Goal: Transaction & Acquisition: Purchase product/service

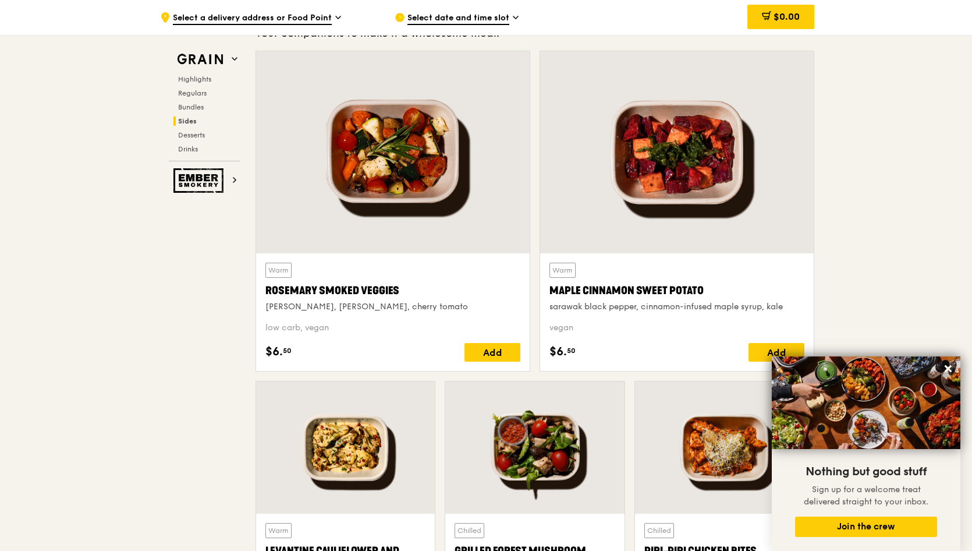
scroll to position [2910, 0]
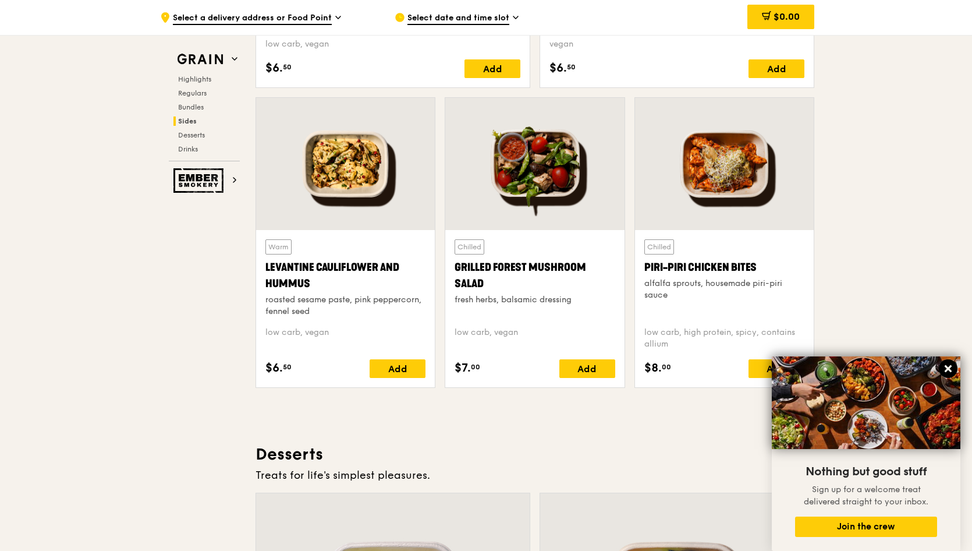
click at [947, 367] on icon at bounding box center [948, 368] width 7 height 7
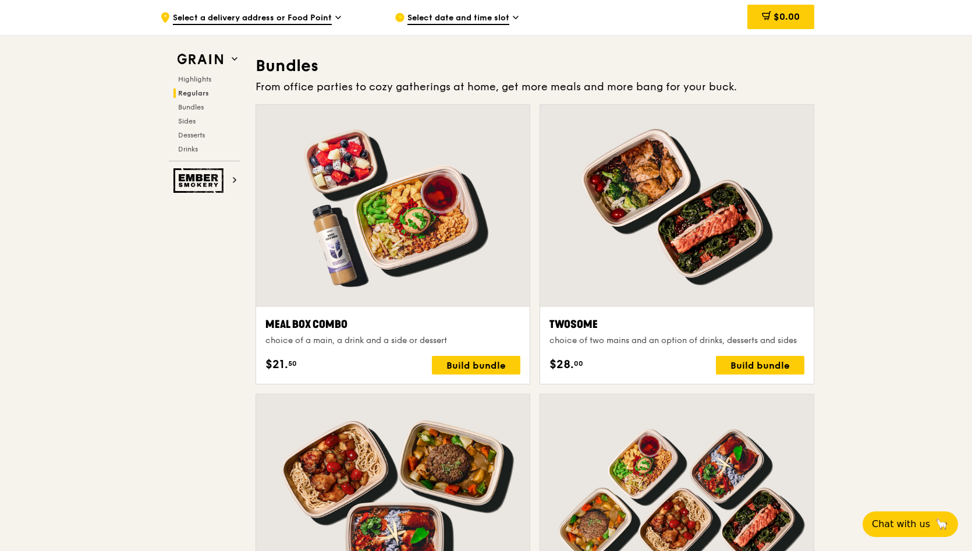
scroll to position [1873, 0]
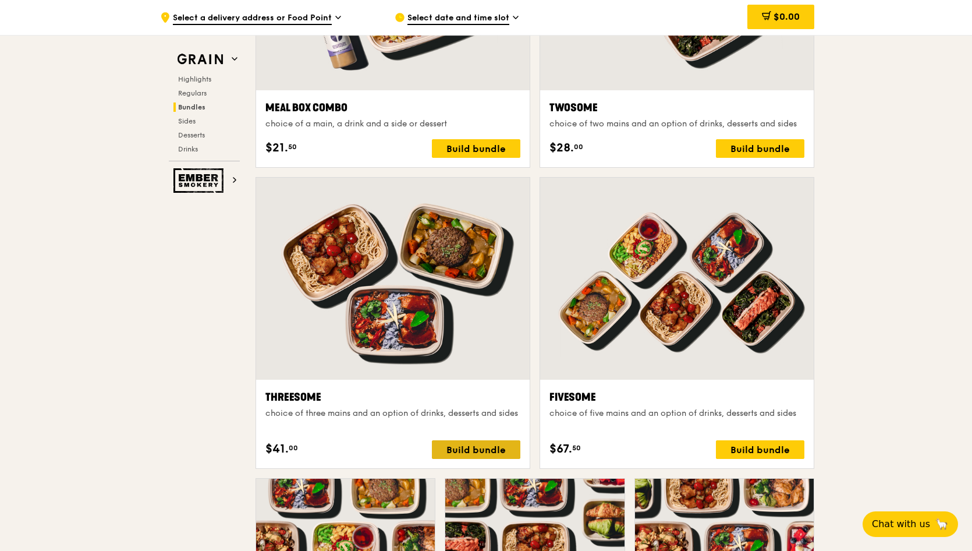
click at [487, 451] on div "Build bundle" at bounding box center [476, 449] width 88 height 19
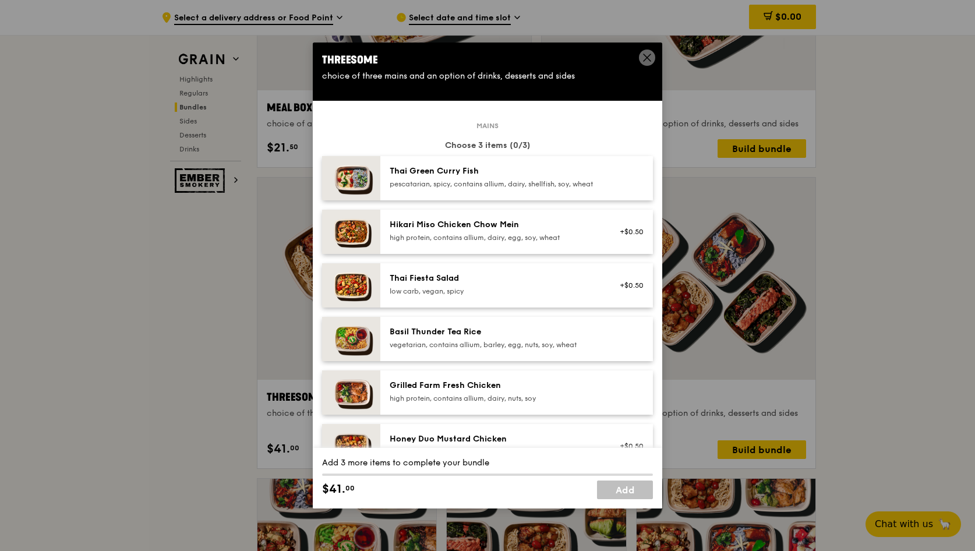
click at [537, 178] on div "Thai Green [PERSON_NAME] Fish pescatarian, spicy, contains allium, dairy, shell…" at bounding box center [493, 176] width 209 height 23
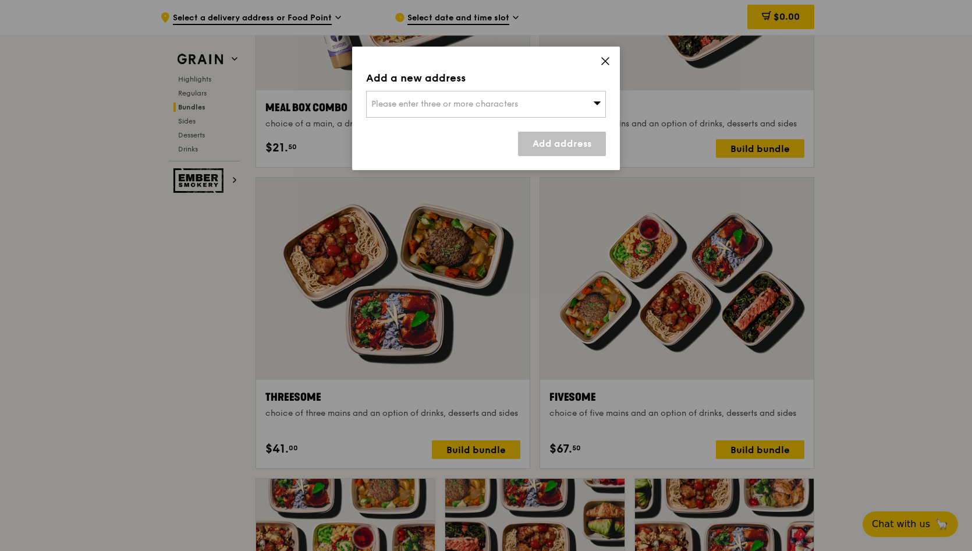
click at [580, 103] on div "Please enter three or more characters" at bounding box center [486, 104] width 240 height 27
click at [573, 105] on input "search" at bounding box center [486, 104] width 239 height 26
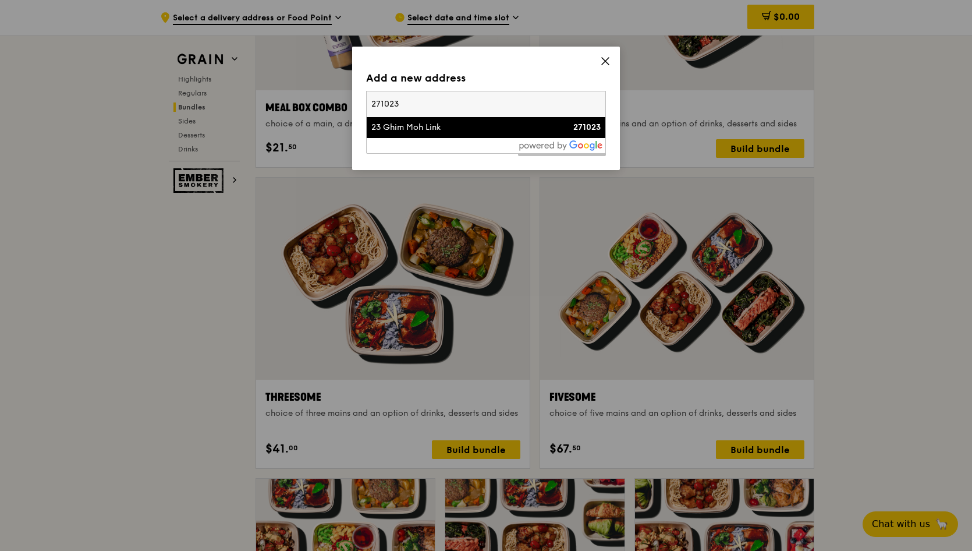
type input "271023"
click at [379, 129] on div "23 Ghim Moh Link" at bounding box center [457, 128] width 172 height 12
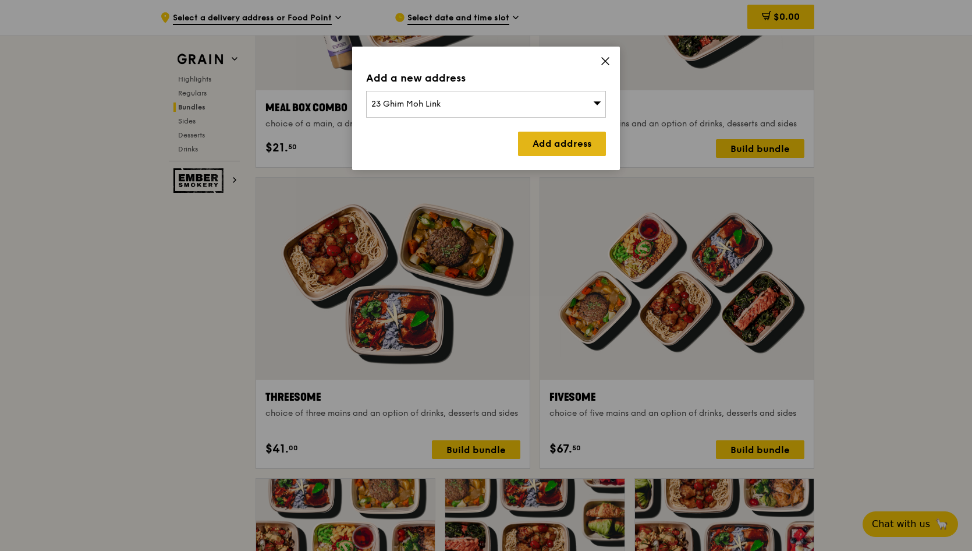
click at [546, 144] on link "Add address" at bounding box center [562, 144] width 88 height 24
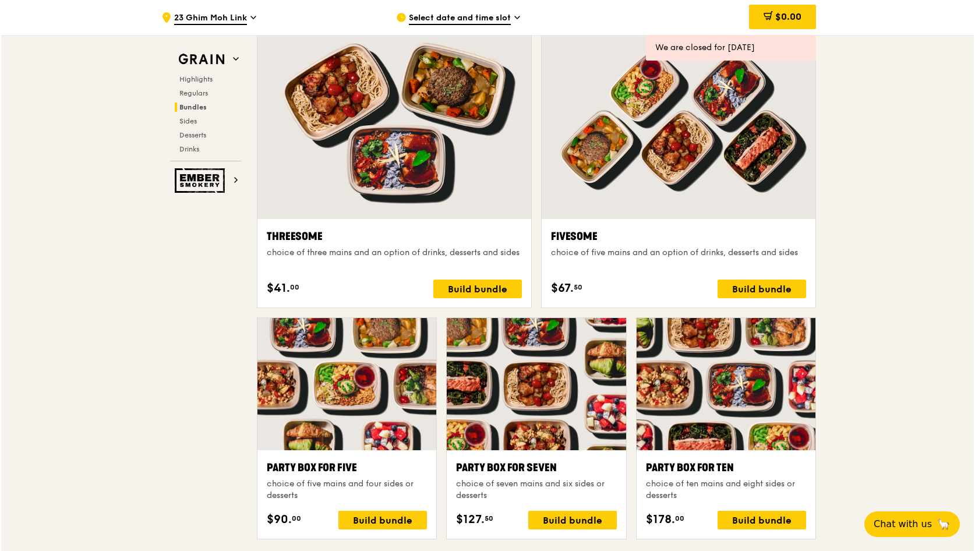
scroll to position [2008, 0]
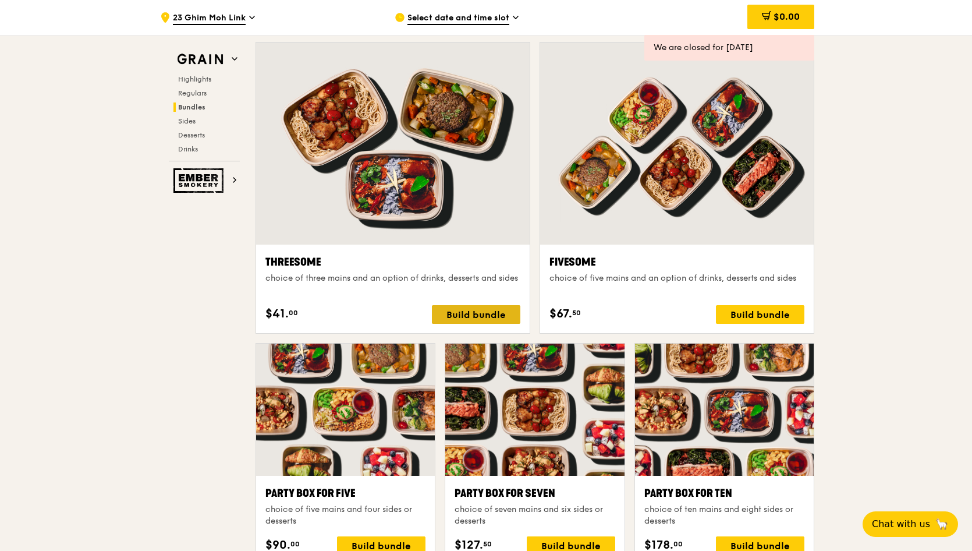
click at [493, 316] on div "Build bundle" at bounding box center [476, 314] width 88 height 19
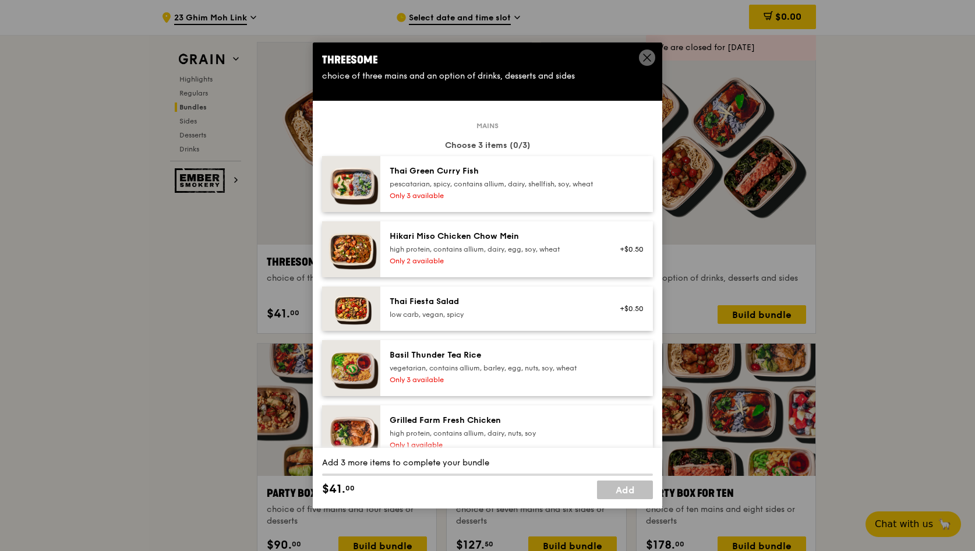
click at [568, 200] on div "Only 3 available" at bounding box center [493, 195] width 209 height 9
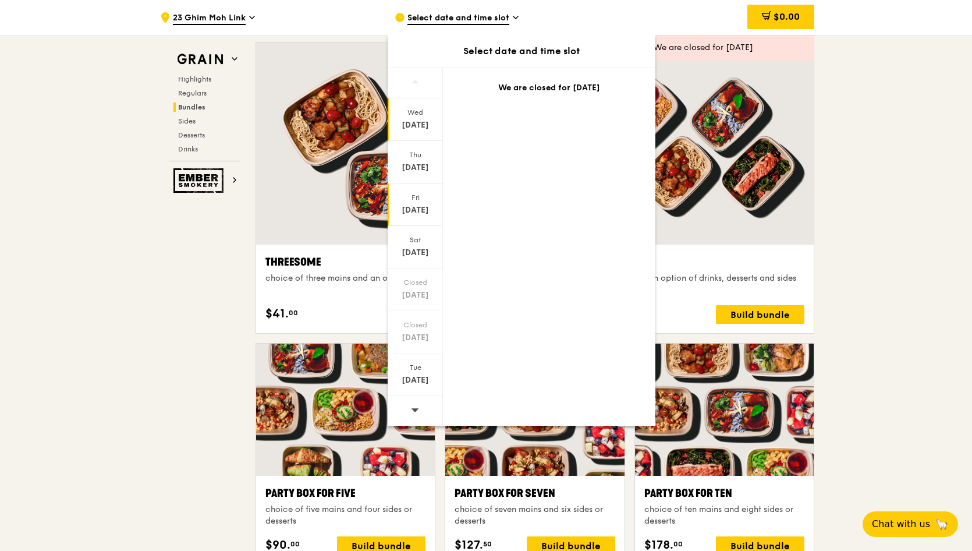
click at [424, 210] on div "[DATE]" at bounding box center [415, 210] width 52 height 12
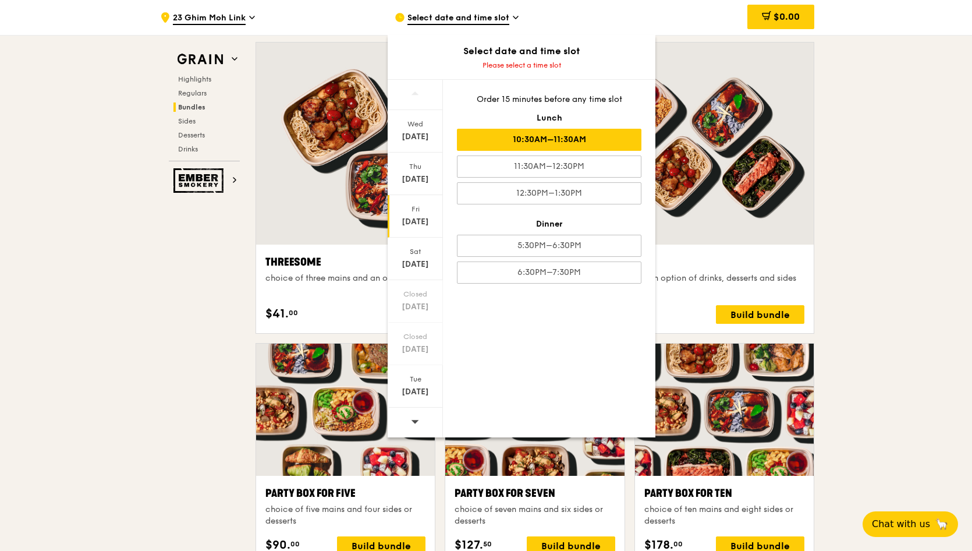
click at [603, 148] on div "10:30AM–11:30AM" at bounding box center [549, 140] width 185 height 22
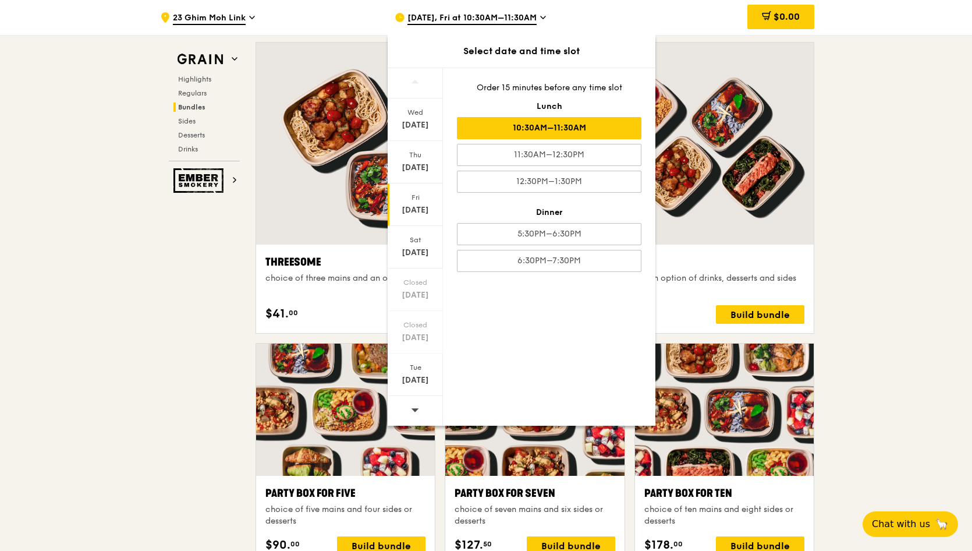
click at [416, 406] on icon at bounding box center [415, 409] width 8 height 9
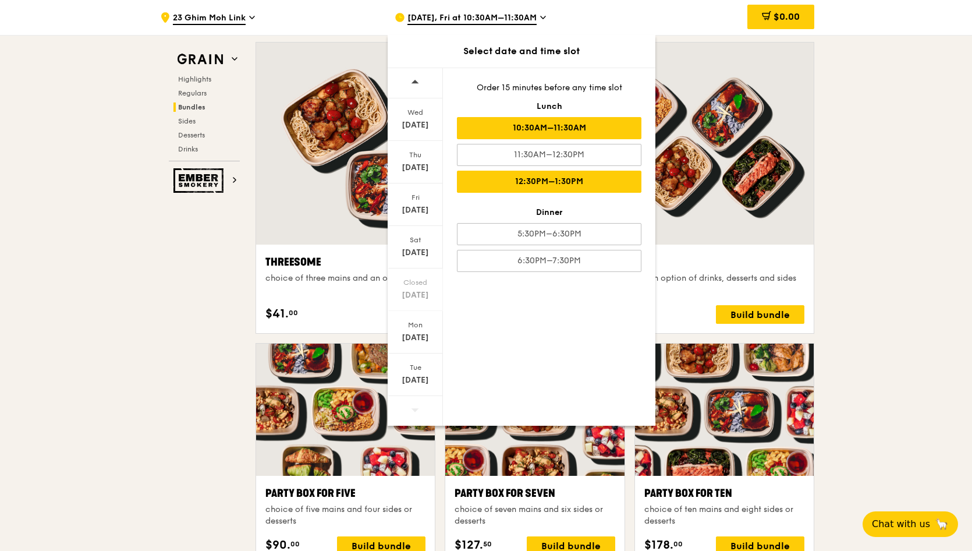
click at [548, 178] on div "12:30PM–1:30PM" at bounding box center [549, 182] width 185 height 22
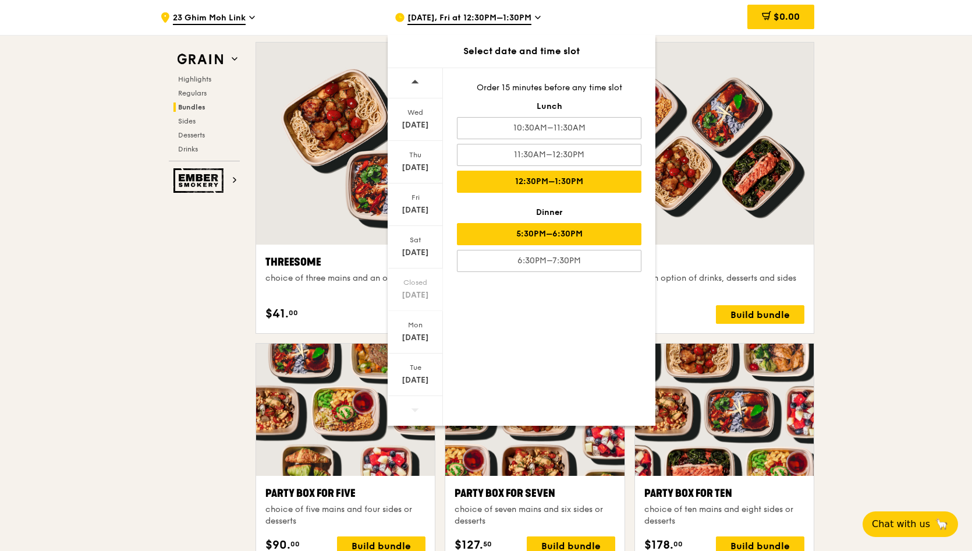
click at [565, 233] on div "5:30PM–6:30PM" at bounding box center [549, 234] width 185 height 22
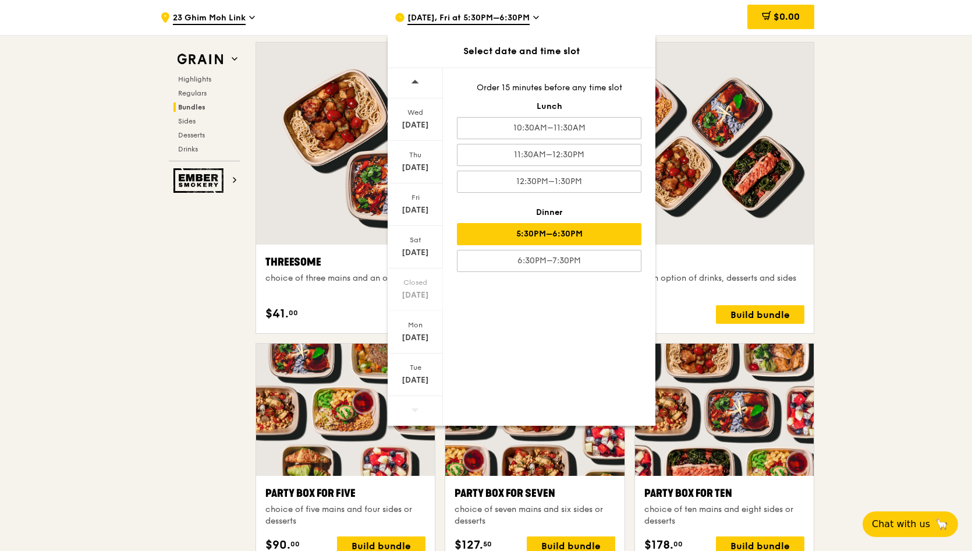
click at [415, 83] on icon at bounding box center [416, 81] width 8 height 3
click at [420, 249] on div "[DATE]" at bounding box center [415, 253] width 52 height 12
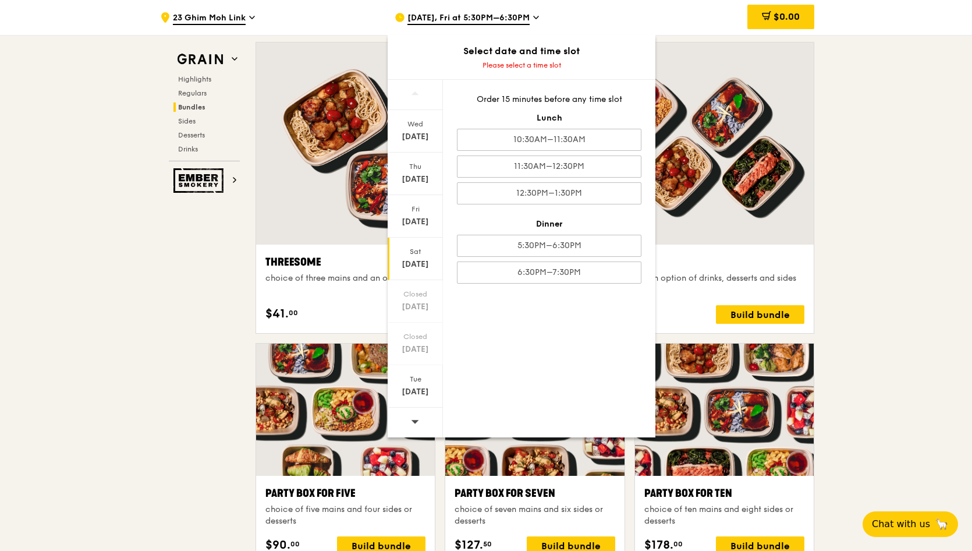
click at [519, 27] on div "[DATE], Fri at 5:30PM–6:30PM" at bounding box center [503, 17] width 216 height 35
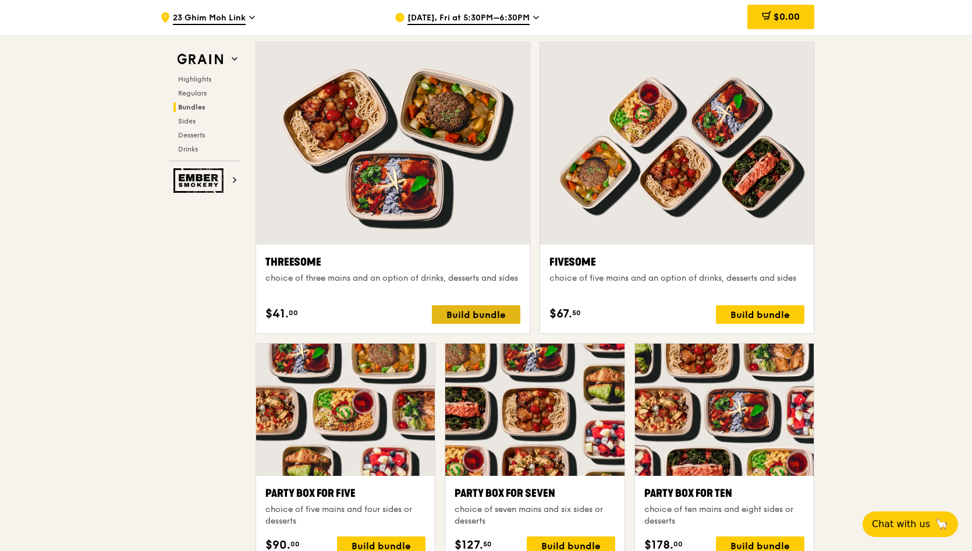
click at [503, 324] on div "Build bundle" at bounding box center [476, 314] width 88 height 19
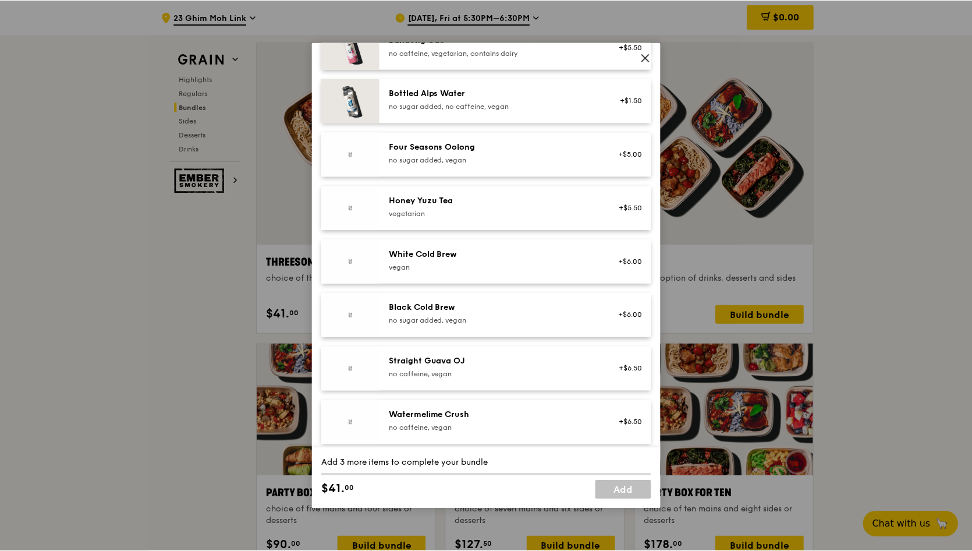
scroll to position [1319, 0]
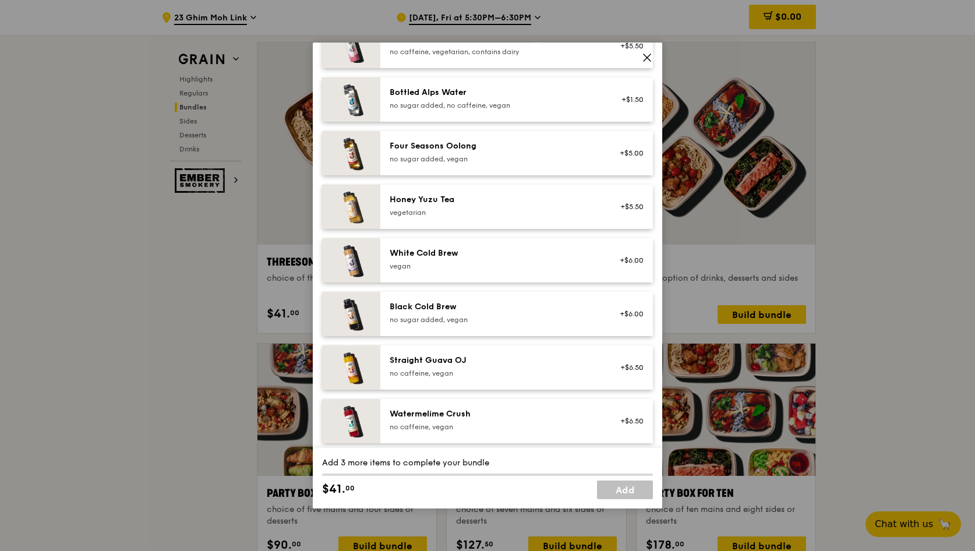
click at [646, 57] on icon at bounding box center [647, 57] width 10 height 10
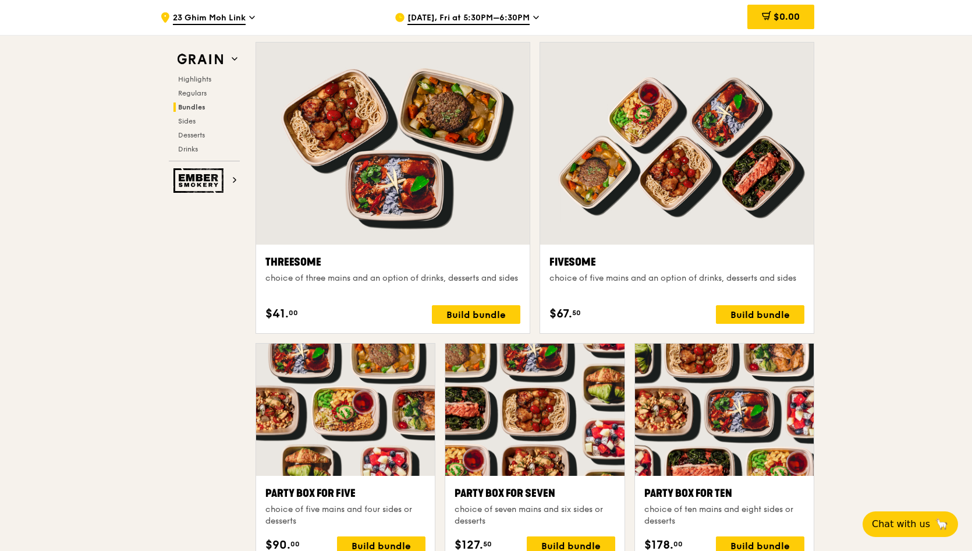
click at [899, 234] on div ".cls-1 { fill: none; stroke: #fff; stroke-linecap: round; stroke-linejoin: roun…" at bounding box center [486, 479] width 972 height 4904
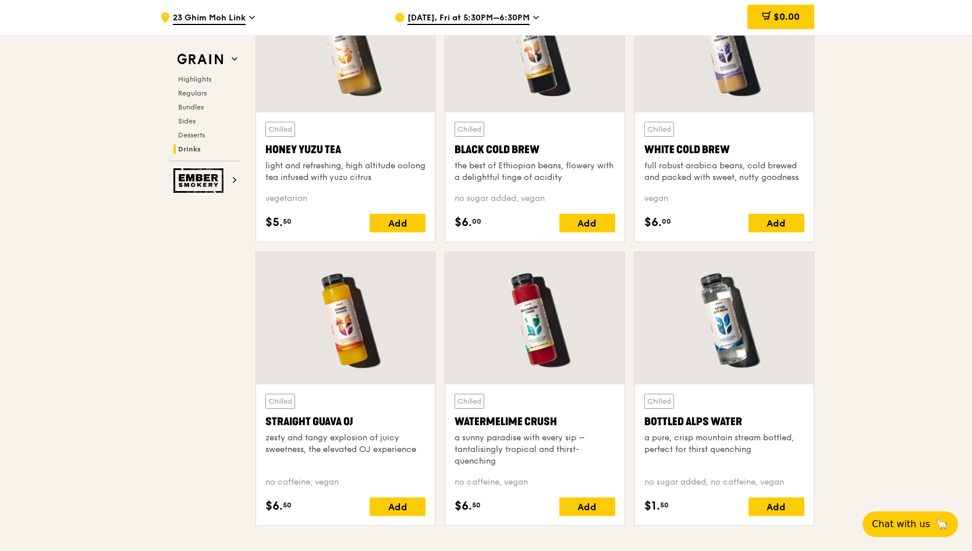
scroll to position [4114, 0]
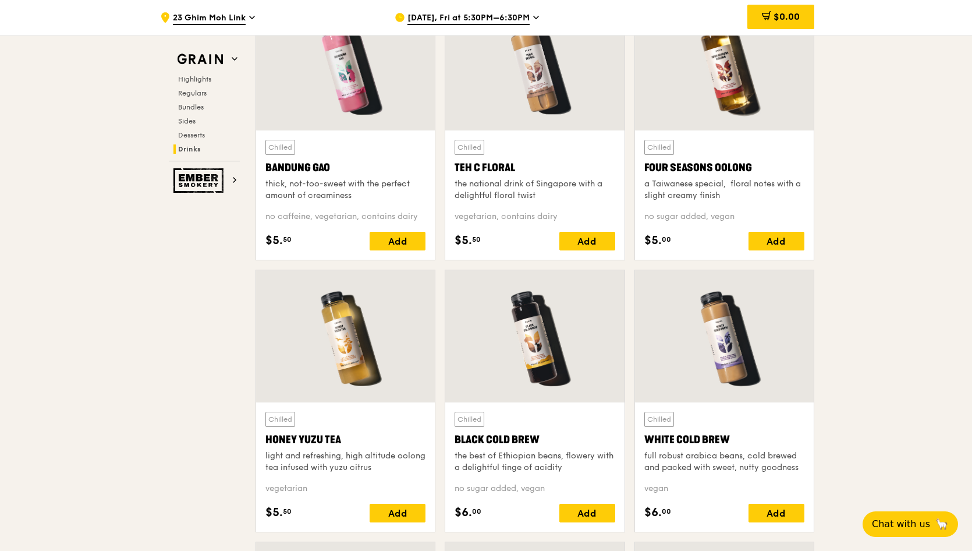
click at [533, 22] on icon at bounding box center [536, 17] width 6 height 10
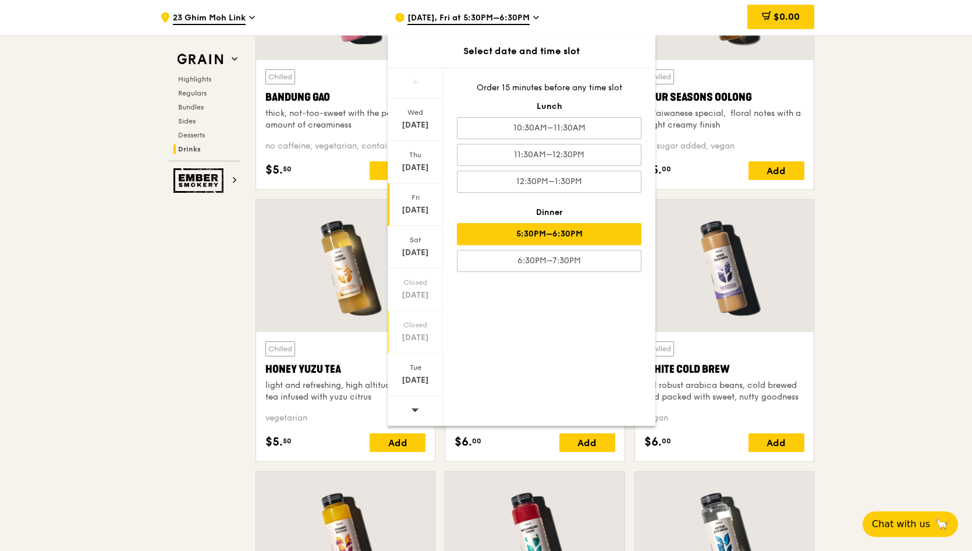
scroll to position [4194, 0]
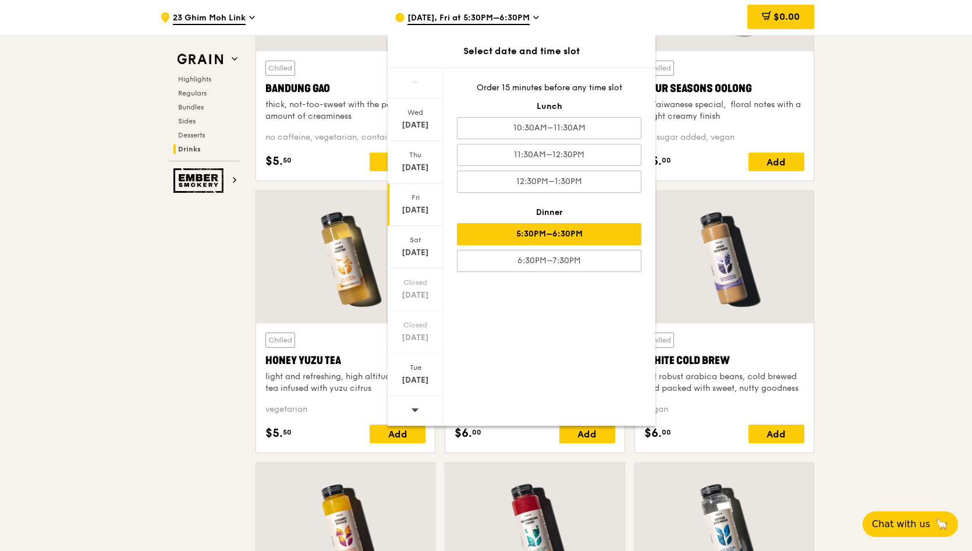
click at [420, 412] on div at bounding box center [415, 411] width 55 height 30
click at [421, 378] on div "[DATE]" at bounding box center [415, 380] width 52 height 12
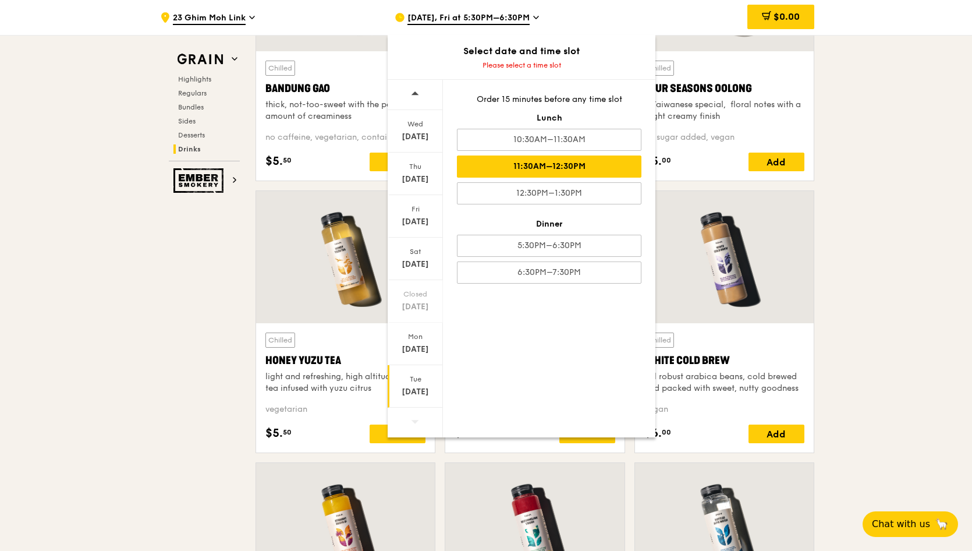
click at [592, 168] on div "11:30AM–12:30PM" at bounding box center [549, 166] width 185 height 22
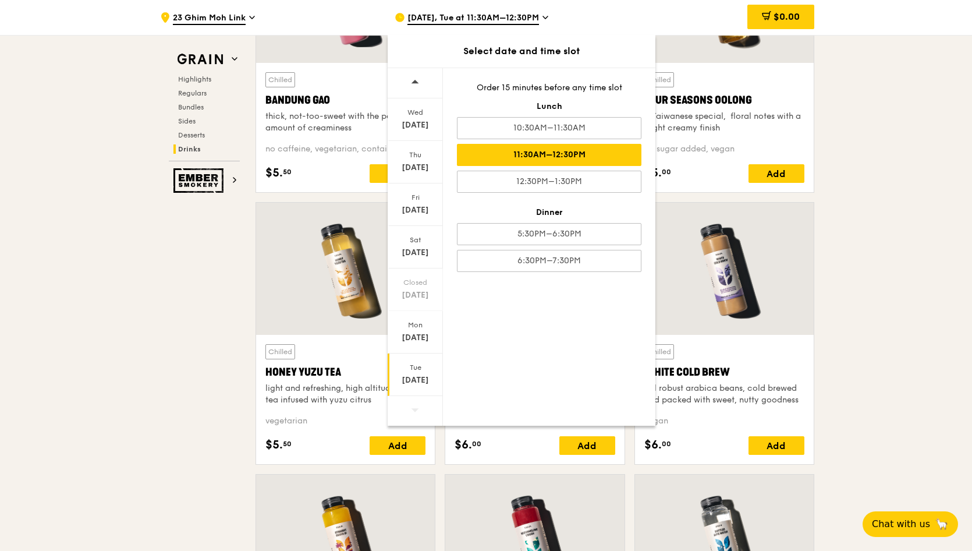
scroll to position [4205, 0]
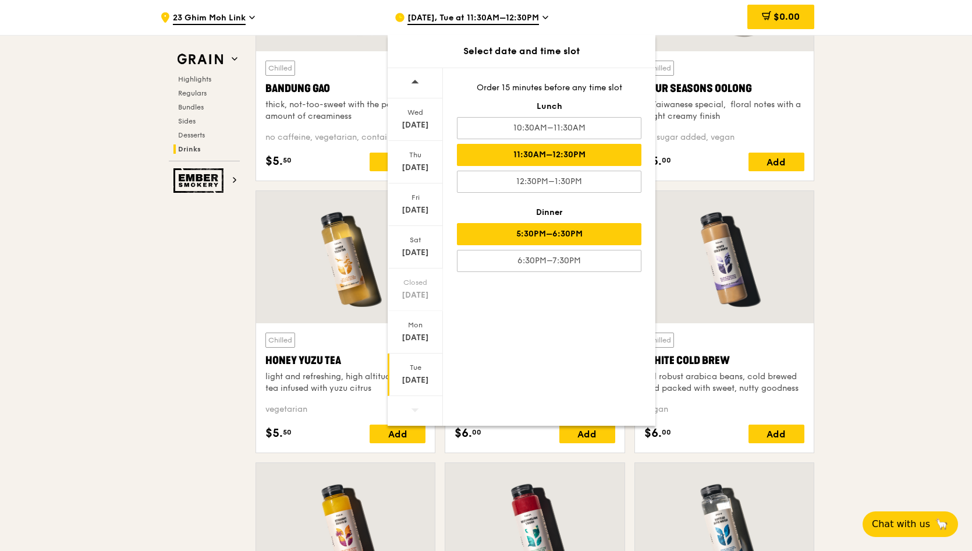
click at [576, 240] on div "5:30PM–6:30PM" at bounding box center [549, 234] width 185 height 22
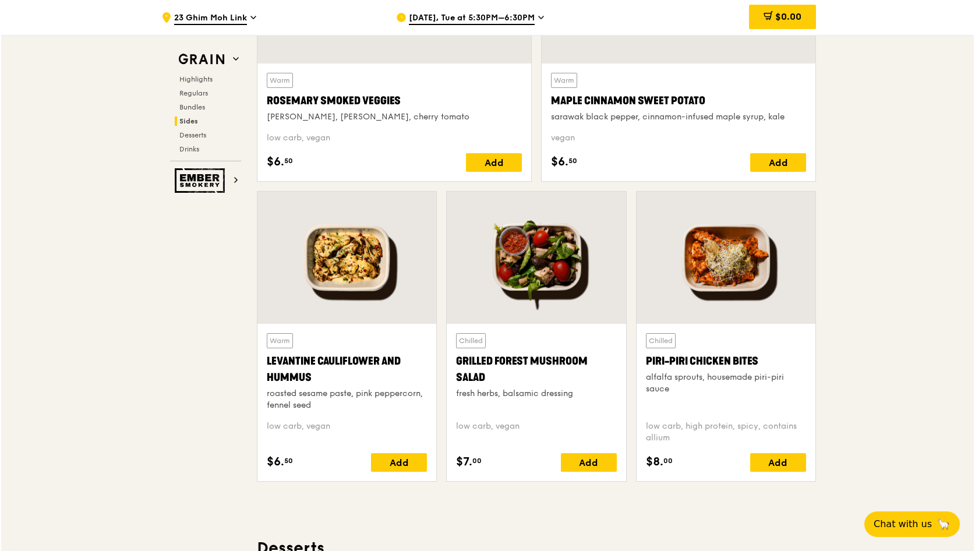
scroll to position [2248, 0]
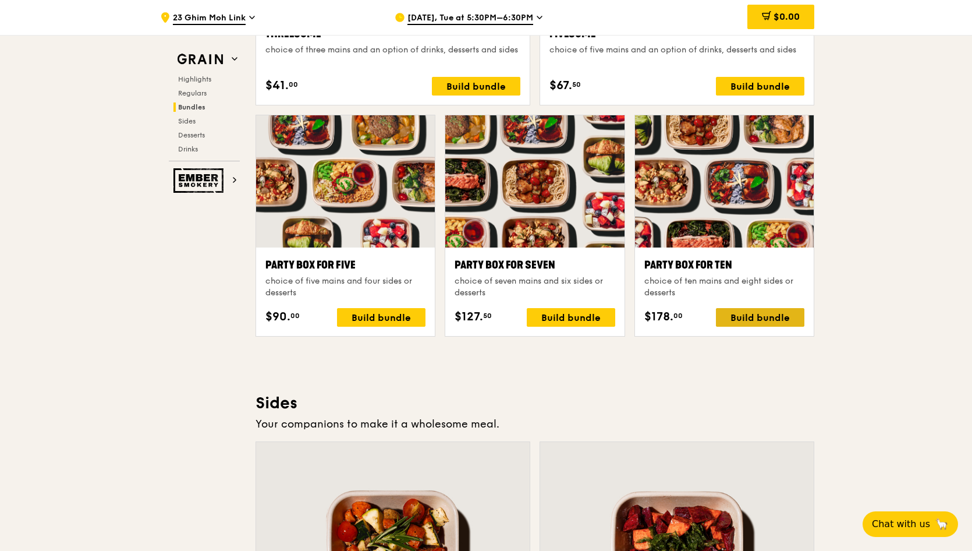
click at [783, 316] on div "Build bundle" at bounding box center [760, 317] width 88 height 19
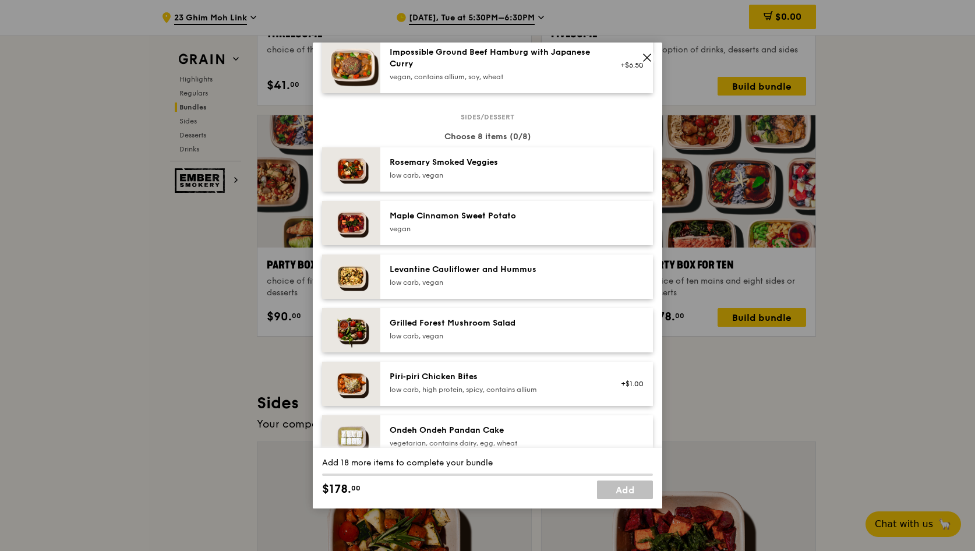
scroll to position [0, 0]
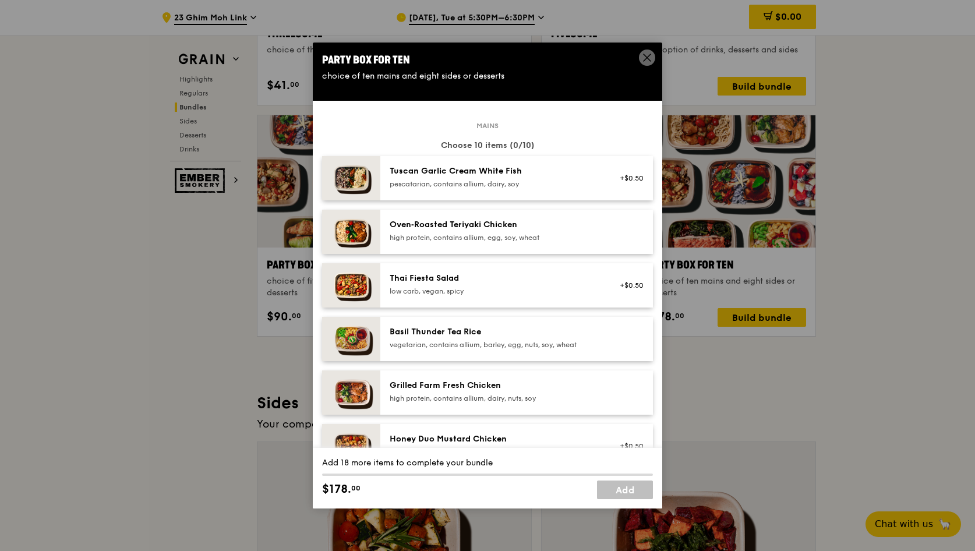
click at [642, 53] on icon at bounding box center [647, 57] width 10 height 10
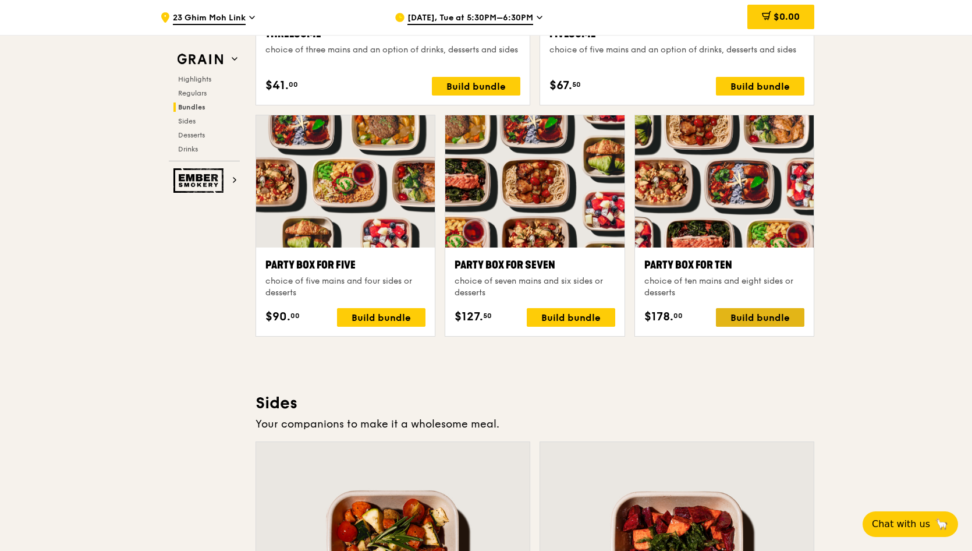
click at [780, 314] on div "Build bundle" at bounding box center [760, 317] width 88 height 19
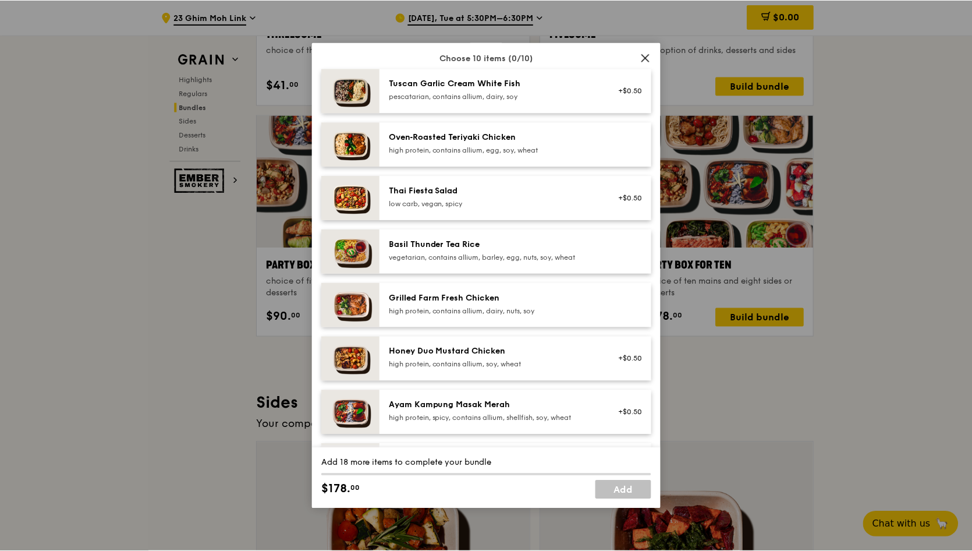
scroll to position [367, 0]
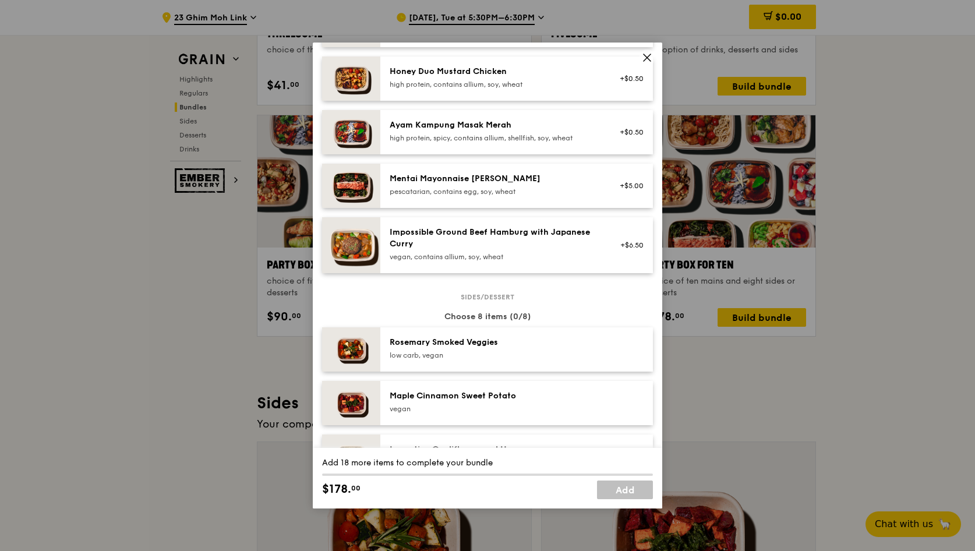
click at [647, 62] on icon at bounding box center [647, 57] width 10 height 10
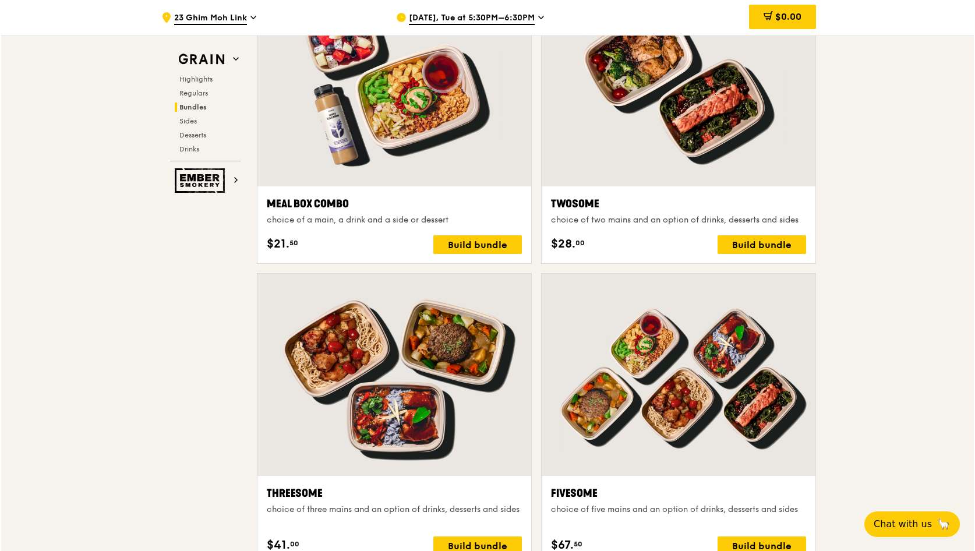
scroll to position [1788, 0]
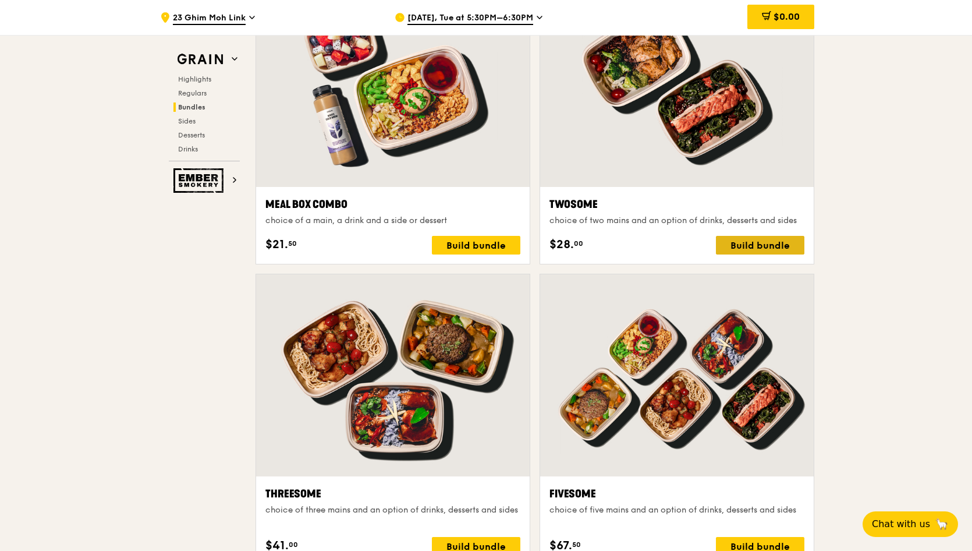
click at [779, 246] on div "Build bundle" at bounding box center [760, 245] width 88 height 19
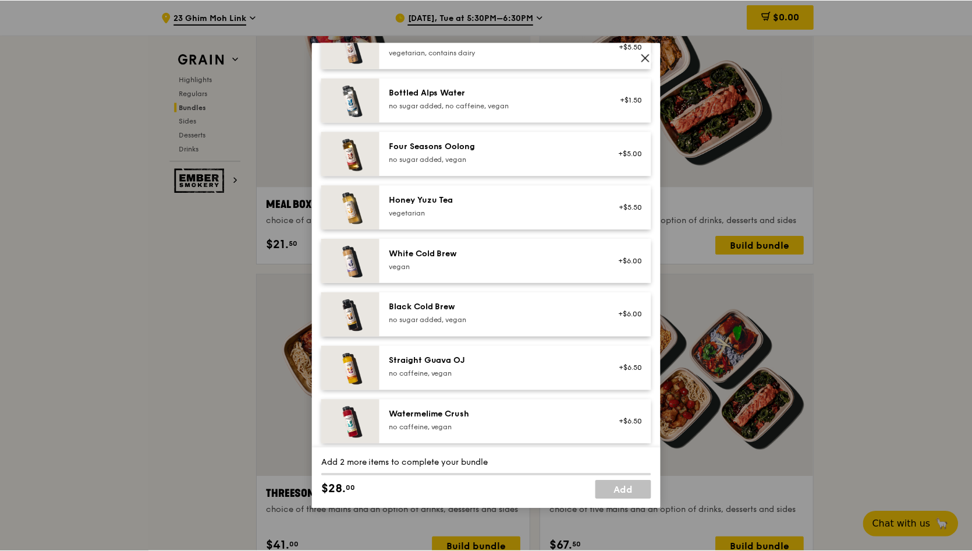
scroll to position [1323, 0]
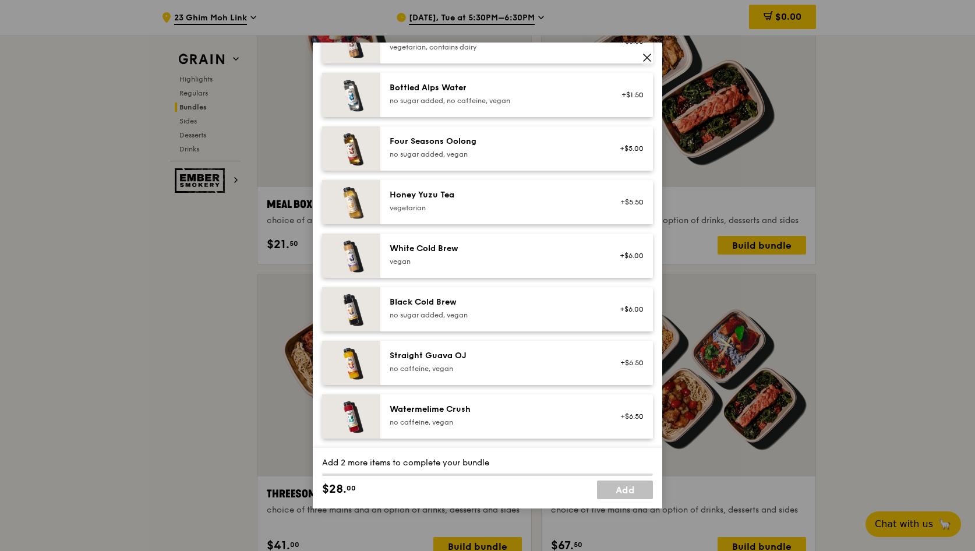
click at [644, 56] on icon at bounding box center [647, 57] width 10 height 10
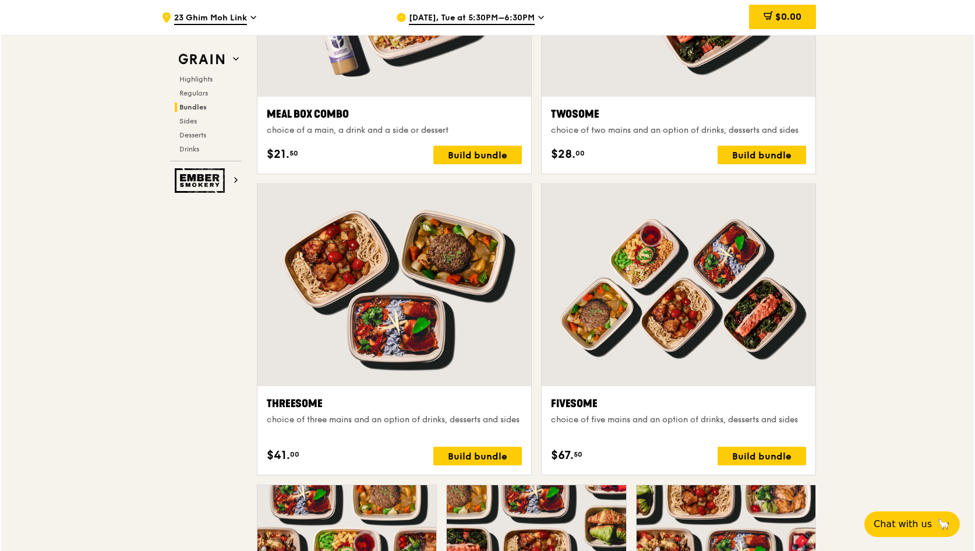
scroll to position [1981, 0]
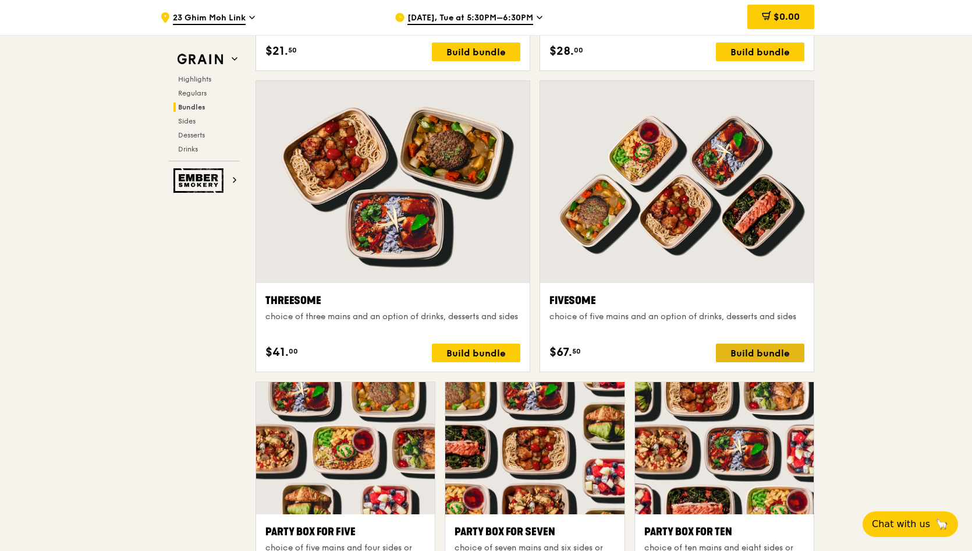
click at [787, 353] on div "Build bundle" at bounding box center [760, 352] width 88 height 19
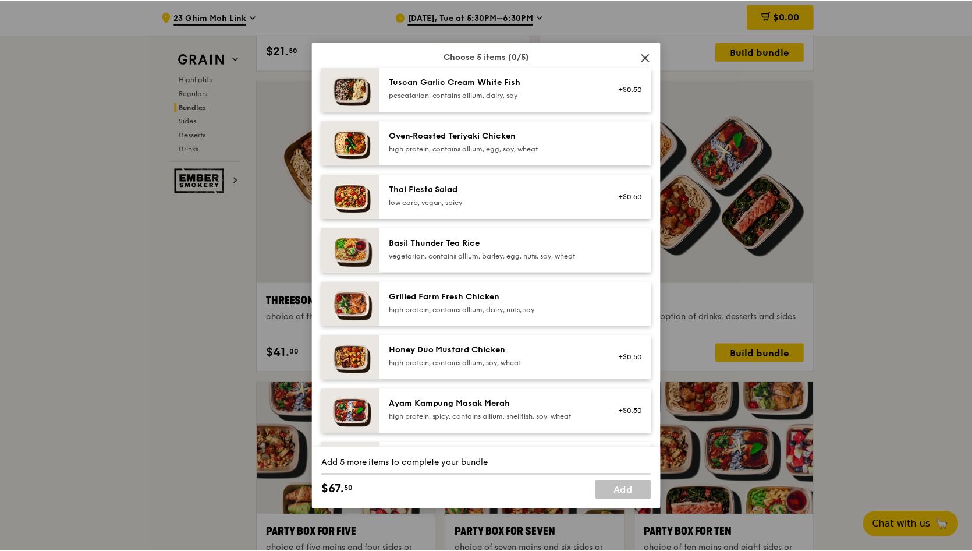
scroll to position [0, 0]
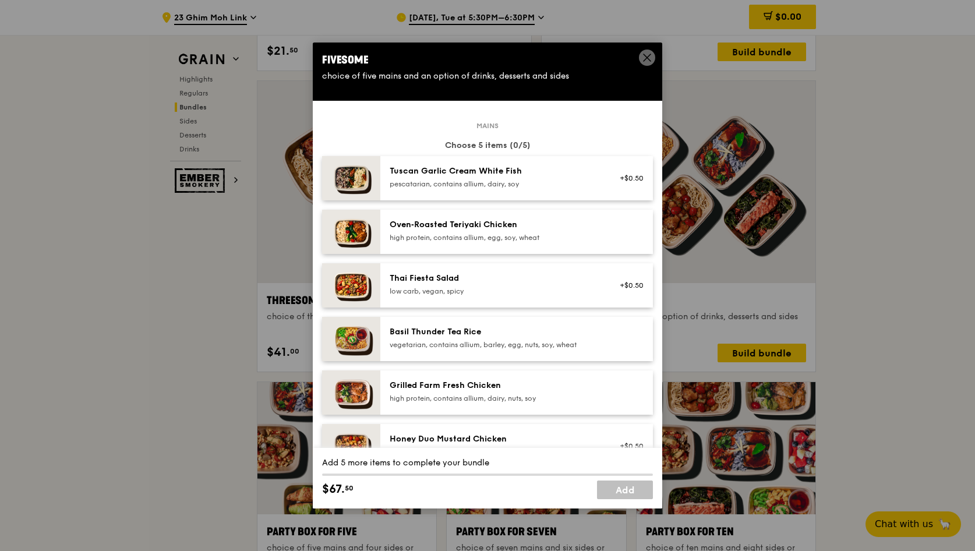
click at [648, 54] on icon at bounding box center [647, 57] width 10 height 10
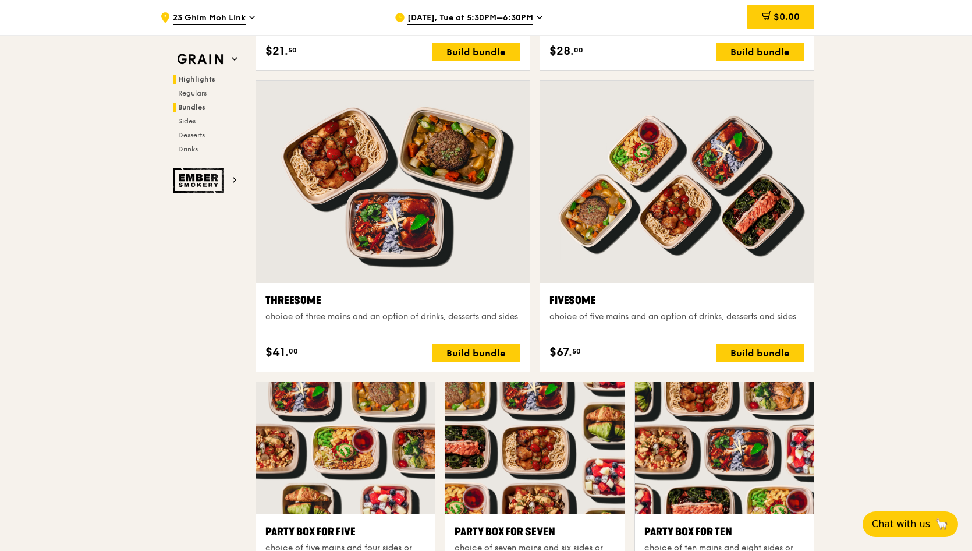
click at [200, 82] on span "Highlights" at bounding box center [196, 79] width 37 height 8
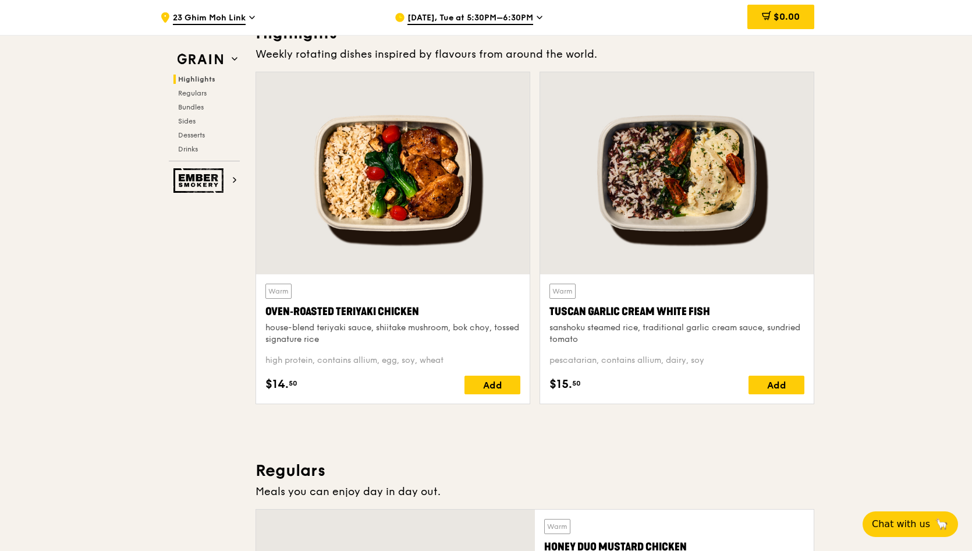
scroll to position [328, 0]
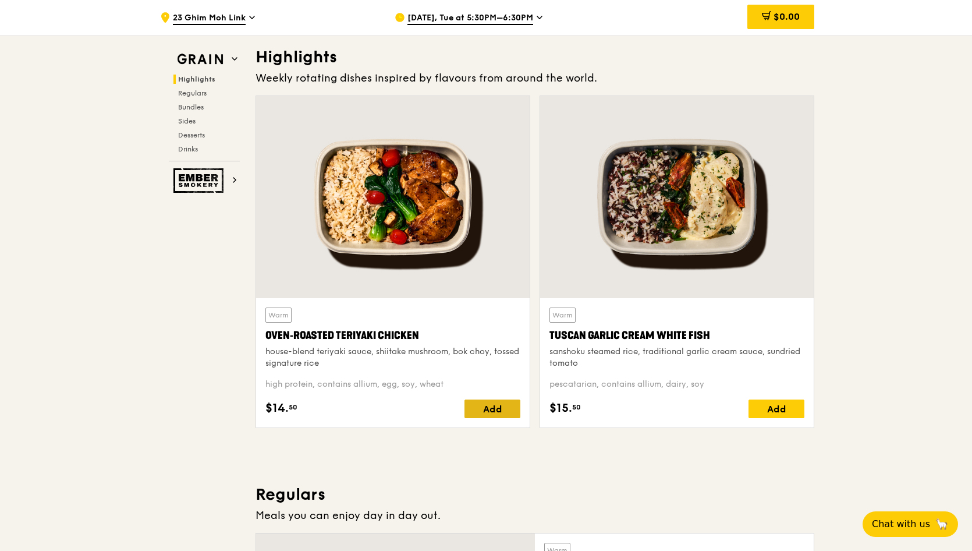
click at [498, 404] on div "Add" at bounding box center [493, 408] width 56 height 19
